Goal: Book appointment/travel/reservation

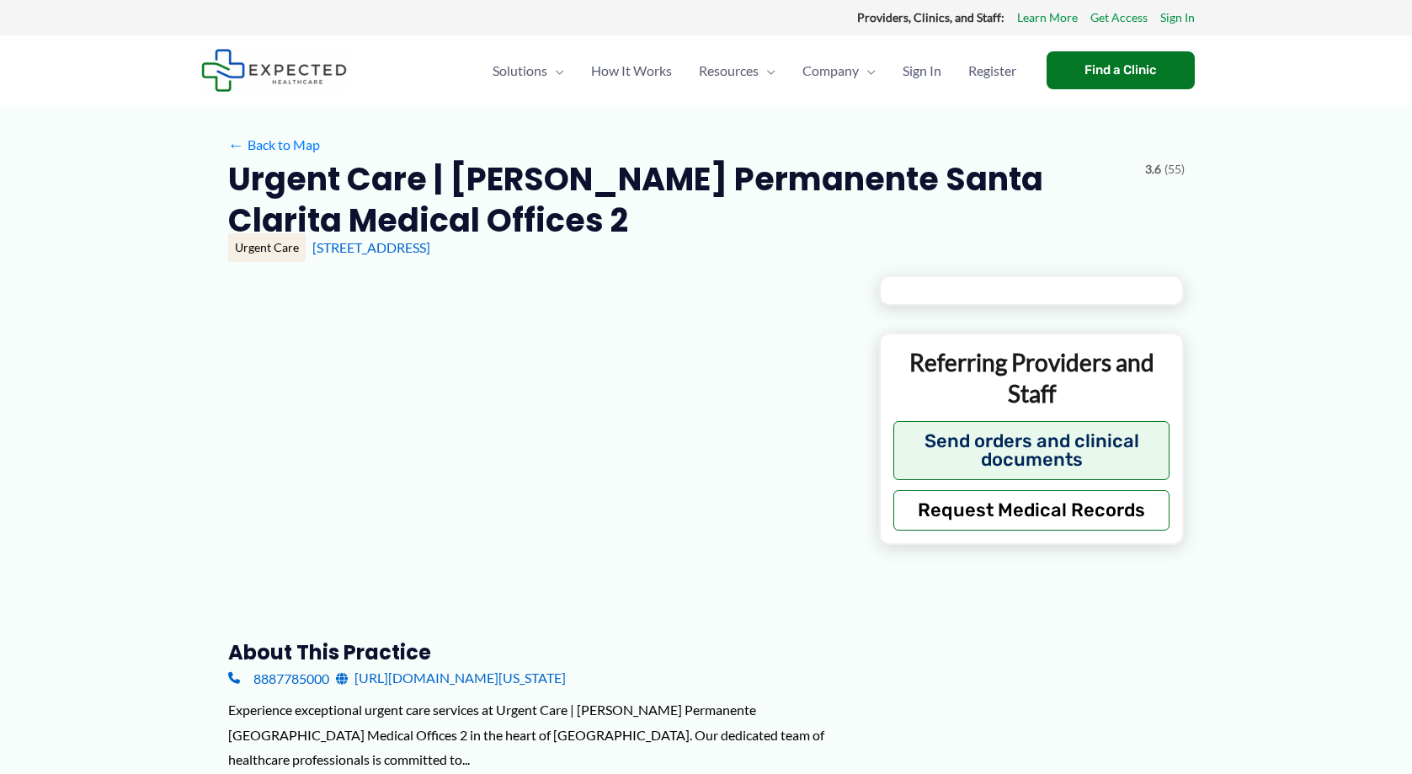
type input "**********"
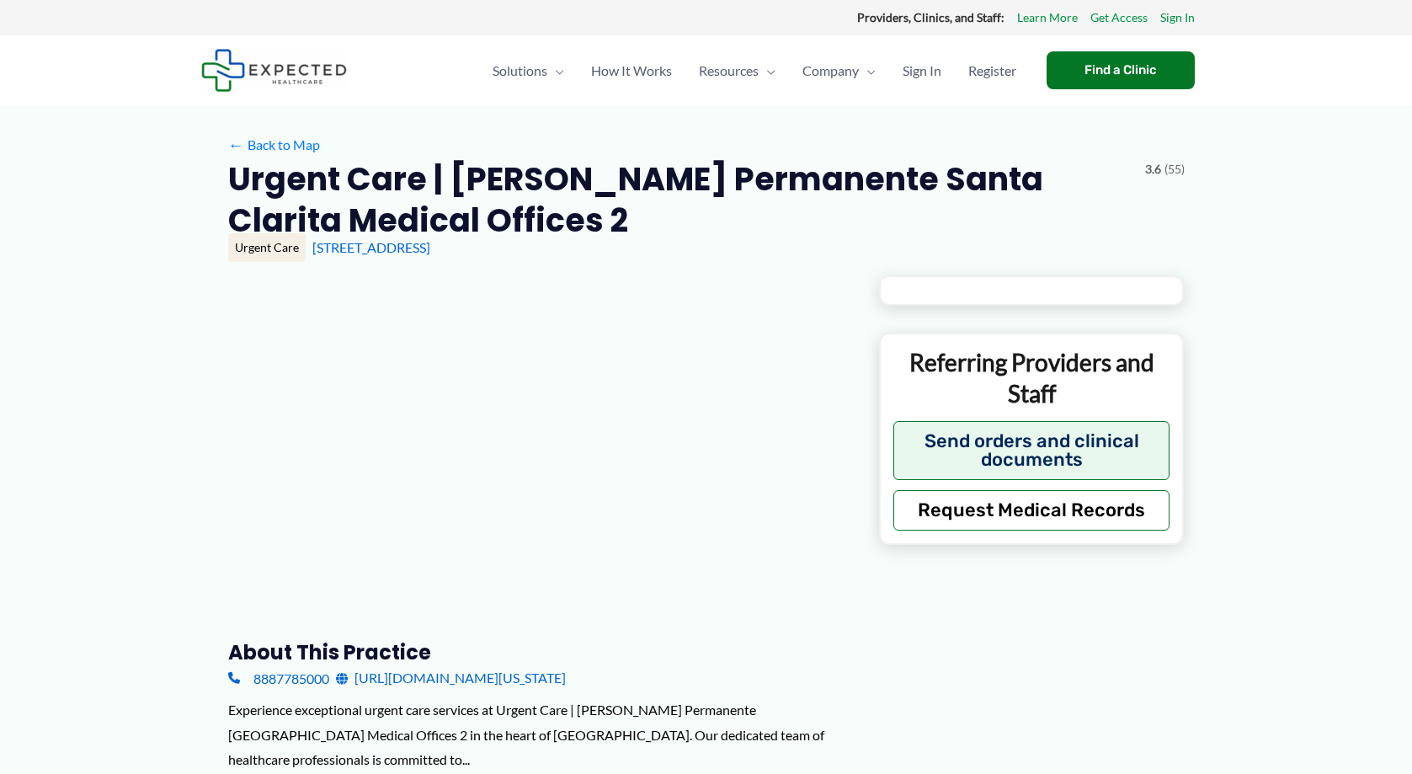
type input "**********"
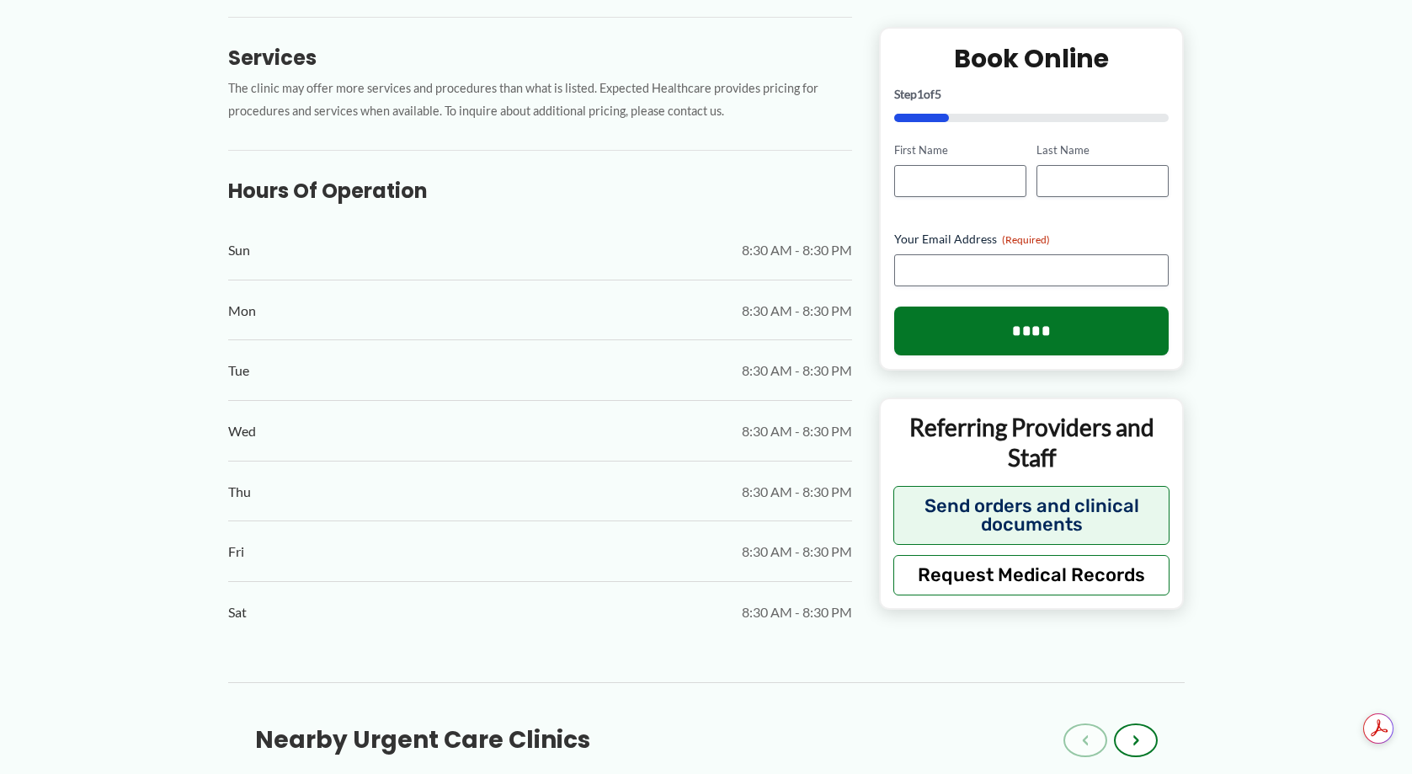
scroll to position [842, 0]
